Goal: Task Accomplishment & Management: Use online tool/utility

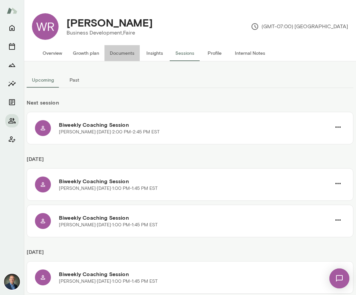
click at [126, 52] on button "Documents" at bounding box center [121, 53] width 35 height 16
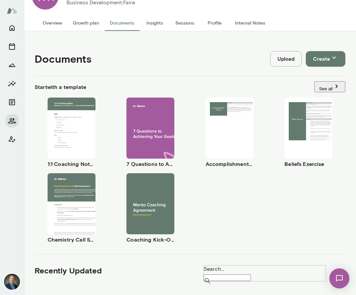
scroll to position [31, 0]
click at [73, 122] on span "Use template" at bounding box center [75, 123] width 24 height 5
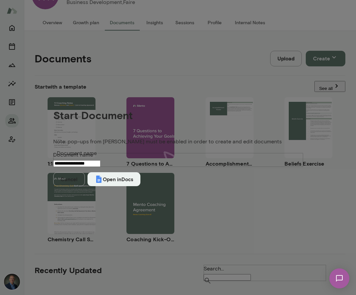
click at [100, 160] on input "**********" at bounding box center [76, 163] width 47 height 7
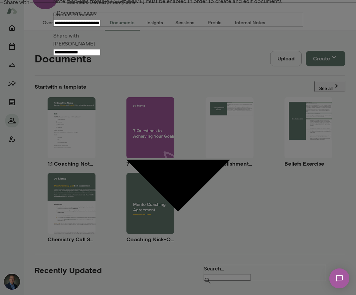
type input "**********"
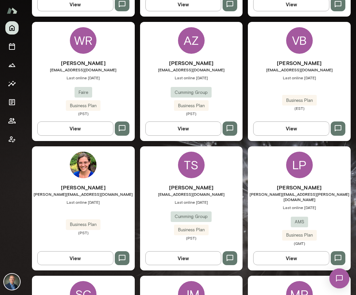
scroll to position [325, 0]
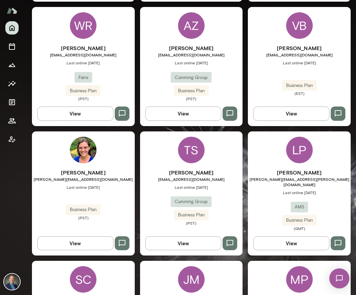
click at [110, 76] on div "[PERSON_NAME] [EMAIL_ADDRESS][DOMAIN_NAME] Last online [DATE] Faire Business Pl…" at bounding box center [83, 72] width 103 height 57
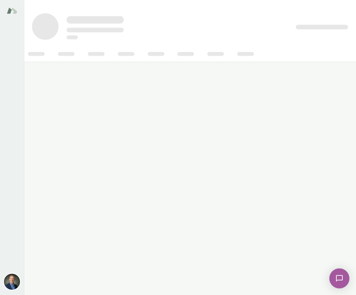
click at [110, 76] on main at bounding box center [190, 147] width 332 height 295
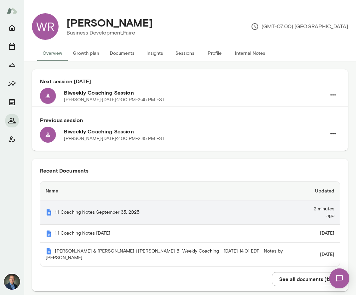
click at [116, 211] on th "1:1 Coaching Notes September 35, 2025" at bounding box center [170, 213] width 260 height 24
click at [114, 208] on th "1:1 Coaching Notes September 35, 2025" at bounding box center [170, 213] width 260 height 24
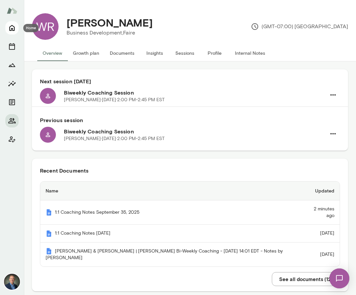
click at [14, 29] on icon "Home" at bounding box center [11, 28] width 5 height 6
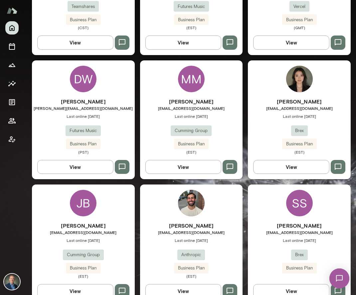
scroll to position [904, 0]
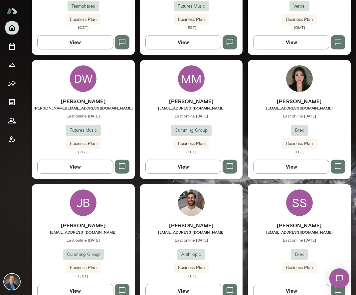
click at [269, 222] on h6 "[PERSON_NAME]" at bounding box center [299, 226] width 103 height 8
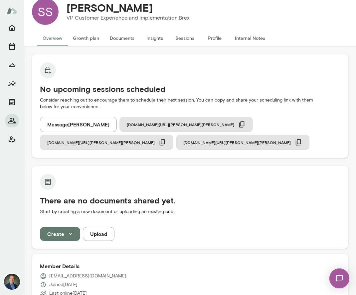
scroll to position [14, 0]
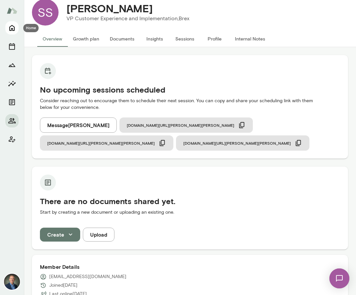
click at [13, 25] on icon "Home" at bounding box center [12, 28] width 8 height 8
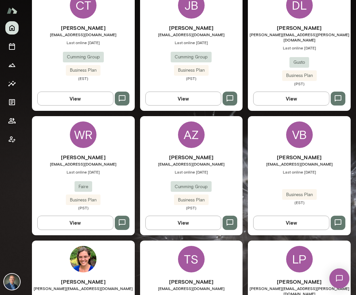
scroll to position [216, 0]
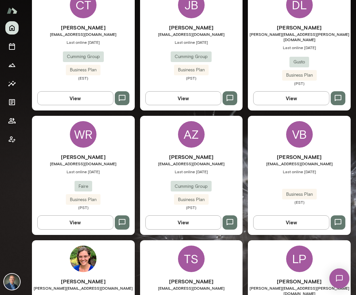
click at [115, 176] on div "[PERSON_NAME] [EMAIL_ADDRESS][DOMAIN_NAME] Last online [DATE] Faire Business Pl…" at bounding box center [83, 181] width 103 height 57
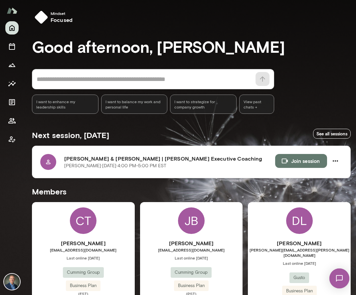
click at [115, 176] on main "Mindset focused Good afternoon, [PERSON_NAME] * ​ ​ I want to enhance my leader…" at bounding box center [190, 147] width 332 height 295
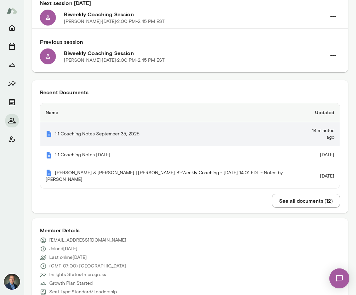
scroll to position [80, 0]
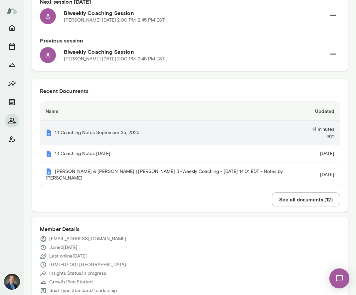
click at [109, 124] on th "1:1 Coaching Notes September 35, 2025" at bounding box center [169, 133] width 258 height 24
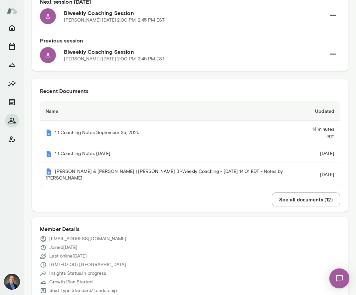
scroll to position [0, 0]
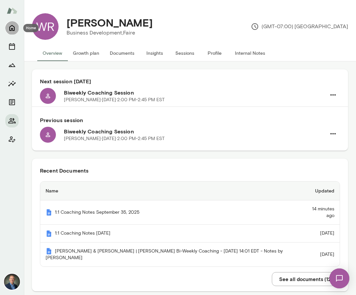
click at [11, 26] on icon "Home" at bounding box center [11, 28] width 5 height 6
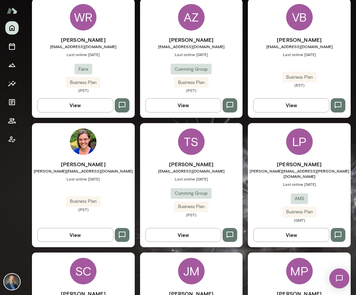
scroll to position [333, 0]
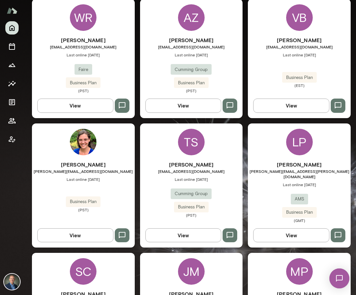
click at [223, 61] on div "Aggie Zamir azamir@cumming-group.com Last online September 24 Cumming Group Bus…" at bounding box center [191, 64] width 103 height 57
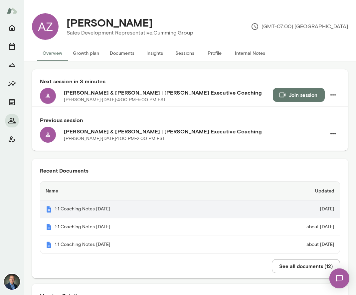
click at [99, 211] on th "1:1 Coaching Notes [DATE]" at bounding box center [139, 210] width 198 height 18
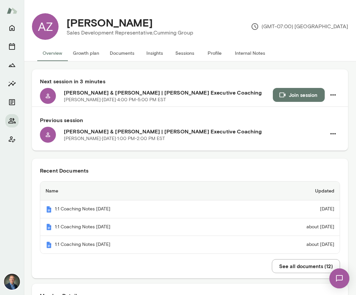
click at [300, 96] on button "Join session" at bounding box center [298, 95] width 52 height 14
